Goal: Information Seeking & Learning: Learn about a topic

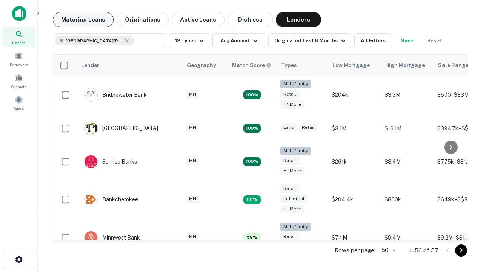
click at [83, 20] on button "Maturing Loans" at bounding box center [83, 19] width 61 height 15
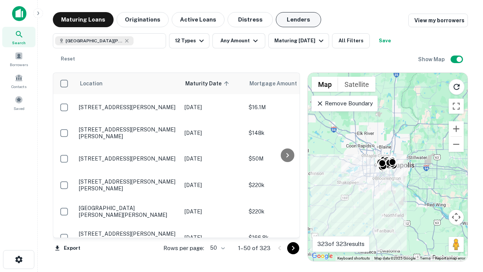
click at [299, 20] on button "Lenders" at bounding box center [298, 19] width 45 height 15
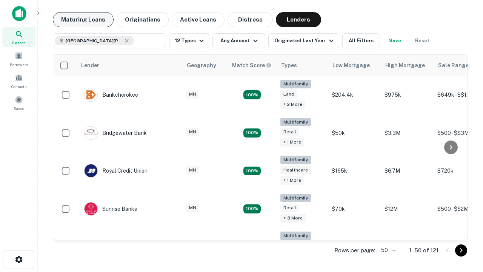
click at [83, 20] on button "Maturing Loans" at bounding box center [83, 19] width 61 height 15
